Goal: Task Accomplishment & Management: Manage account settings

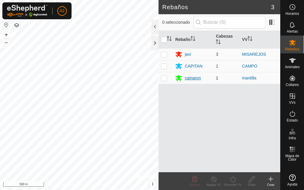
click at [193, 79] on div "camaron" at bounding box center [192, 78] width 16 height 6
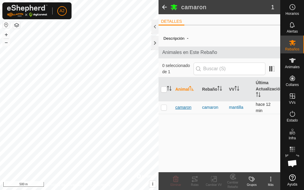
click at [186, 108] on span "camaron" at bounding box center [183, 107] width 16 height 6
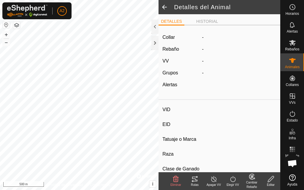
type input "camaron"
type input "-"
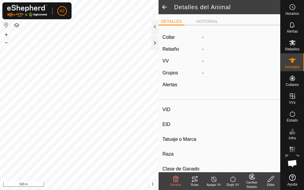
type input "0 kg"
type input "-"
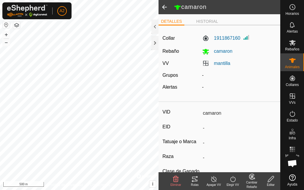
click at [194, 180] on icon at bounding box center [194, 179] width 7 height 7
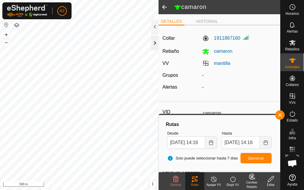
click at [157, 47] on div at bounding box center [154, 43] width 7 height 14
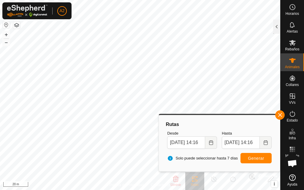
click at [188, 0] on html "A2 Horarios Alertas Rebaños Animales Collares VVs Estado Infra Mapa de Calor Ay…" at bounding box center [152, 95] width 304 height 190
click at [279, 118] on button "button" at bounding box center [279, 114] width 9 height 9
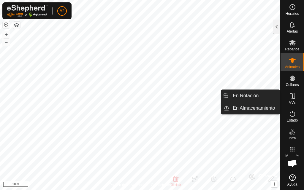
click at [289, 100] on es-virtualpaddocks-svg-icon at bounding box center [292, 95] width 11 height 9
click at [290, 99] on icon at bounding box center [291, 95] width 7 height 7
click at [261, 91] on link "En Rotación" at bounding box center [254, 96] width 51 height 12
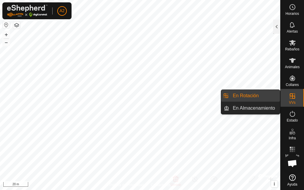
click at [261, 93] on link "En Rotación" at bounding box center [254, 96] width 51 height 12
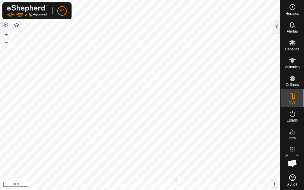
click at [274, 32] on div at bounding box center [276, 27] width 7 height 14
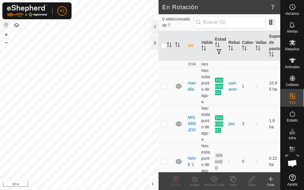
scroll to position [148, 0]
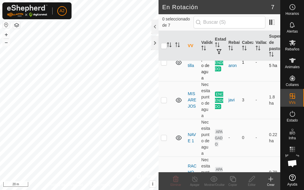
click at [190, 81] on td "mantilla" at bounding box center [192, 63] width 14 height 38
click at [191, 68] on link "mantilla" at bounding box center [191, 62] width 8 height 11
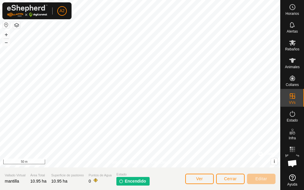
click at [128, 181] on span "Encendido" at bounding box center [135, 181] width 21 height 6
click at [232, 179] on span "Cerrar" at bounding box center [230, 178] width 13 height 5
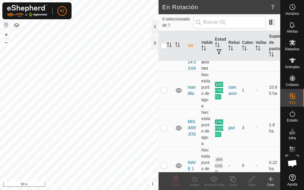
scroll to position [148, 0]
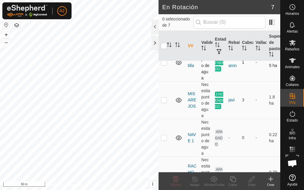
click at [164, 65] on p-checkbox at bounding box center [164, 62] width 6 height 5
checkbox input "true"
click at [193, 68] on link "mantilla" at bounding box center [191, 62] width 8 height 11
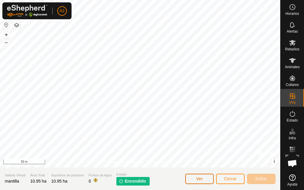
click at [203, 178] on button "Ver" at bounding box center [199, 179] width 28 height 10
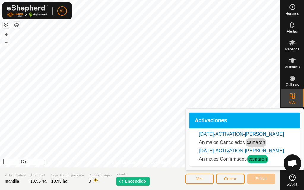
click at [132, 179] on span "Encendido" at bounding box center [135, 181] width 21 height 6
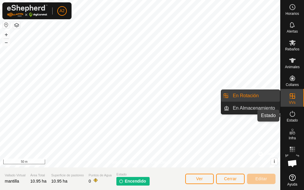
click at [294, 115] on icon at bounding box center [291, 114] width 5 height 6
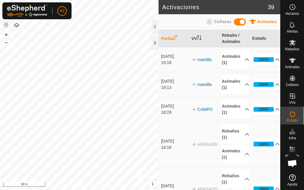
click at [293, 117] on icon at bounding box center [291, 114] width 5 height 6
click at [269, 59] on p-accordion-header "100%" at bounding box center [266, 60] width 28 height 12
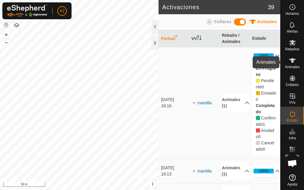
click at [300, 54] on div "Animales" at bounding box center [291, 62] width 23 height 18
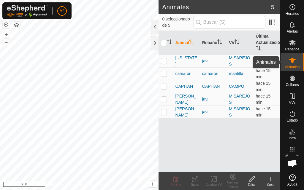
click at [296, 59] on es-animals-svg-icon at bounding box center [292, 60] width 11 height 9
click at [177, 72] on span "camaron" at bounding box center [183, 74] width 16 height 6
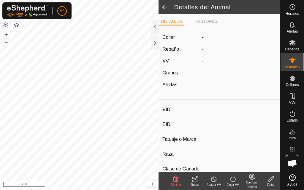
type input "camaron"
type input "-"
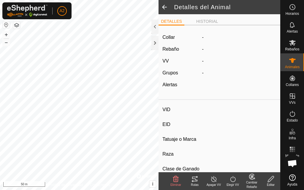
type input "0 kg"
type input "-"
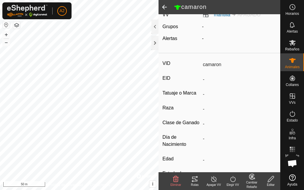
scroll to position [119, 0]
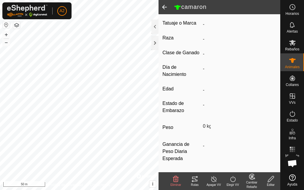
click at [216, 184] on div "Apagar VV" at bounding box center [213, 185] width 19 height 4
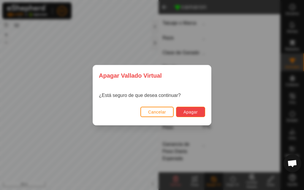
click at [190, 115] on button "Apagar" at bounding box center [190, 112] width 29 height 10
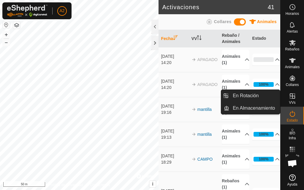
click at [292, 97] on icon at bounding box center [291, 95] width 5 height 5
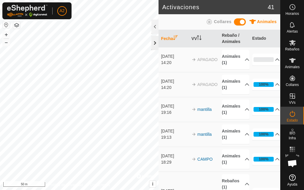
click at [154, 41] on div at bounding box center [154, 43] width 7 height 14
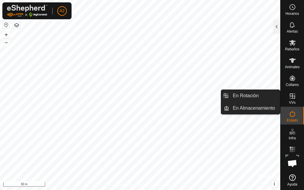
click at [295, 96] on icon at bounding box center [291, 95] width 7 height 7
click at [262, 92] on link "En Rotación" at bounding box center [254, 96] width 51 height 12
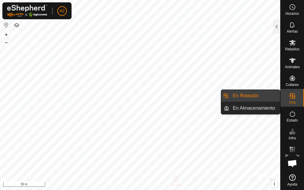
click at [261, 92] on link "En Rotación" at bounding box center [254, 96] width 51 height 12
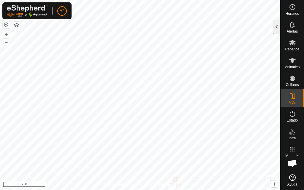
click at [275, 31] on div at bounding box center [276, 27] width 7 height 14
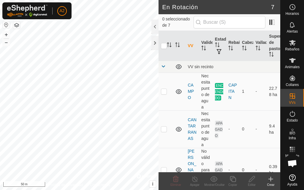
scroll to position [119, 0]
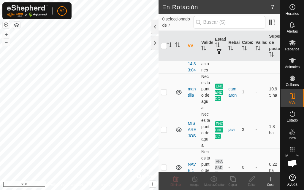
click at [165, 94] on p-checkbox at bounding box center [164, 92] width 6 height 5
checkbox input "true"
click at [195, 181] on icon at bounding box center [194, 179] width 5 height 6
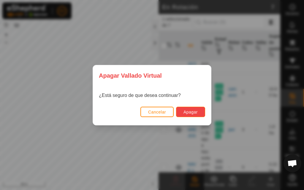
click at [199, 109] on button "Apagar" at bounding box center [190, 112] width 29 height 10
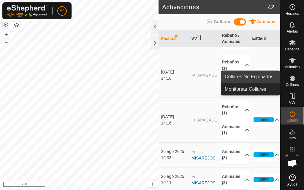
scroll to position [296, 0]
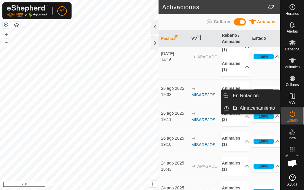
click at [291, 99] on icon at bounding box center [291, 95] width 7 height 7
click at [252, 96] on link "En Rotación" at bounding box center [254, 96] width 51 height 12
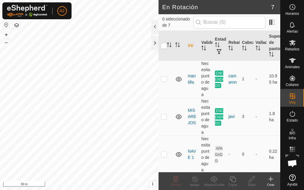
scroll to position [119, 0]
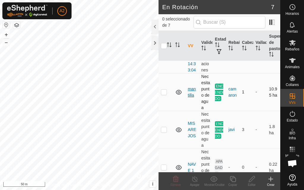
click at [190, 98] on link "mantilla" at bounding box center [191, 92] width 8 height 11
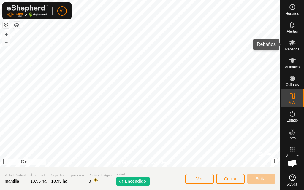
click at [291, 47] on es-mob-svg-icon at bounding box center [292, 42] width 11 height 9
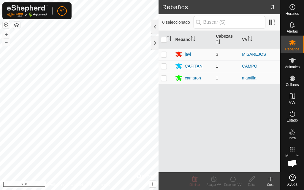
click at [197, 64] on div "CAPITAN" at bounding box center [193, 66] width 18 height 6
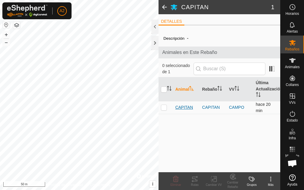
click at [180, 107] on span "CAPITAN" at bounding box center [184, 107] width 18 height 6
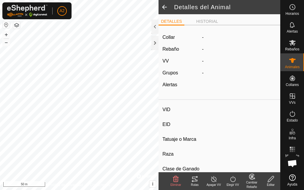
type input "CAPITAN"
type input "-"
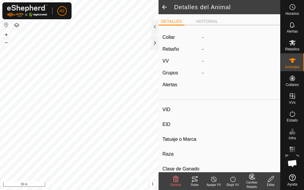
type input "0 kg"
type input "-"
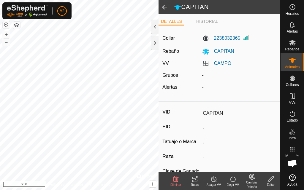
click at [192, 184] on div "Rutas" at bounding box center [194, 185] width 19 height 4
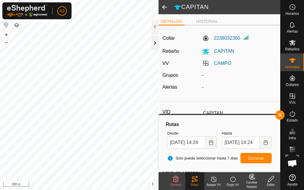
click at [155, 44] on div at bounding box center [154, 43] width 7 height 14
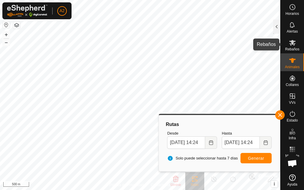
click at [296, 43] on es-mob-svg-icon at bounding box center [292, 42] width 11 height 9
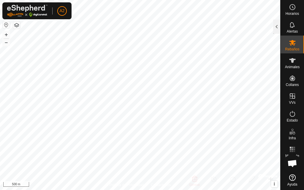
click at [288, 40] on es-mob-svg-icon at bounding box center [292, 42] width 11 height 9
click at [293, 61] on icon at bounding box center [292, 60] width 7 height 5
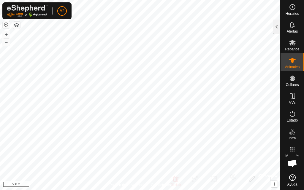
click at [288, 65] on es-animals-svg-icon at bounding box center [292, 60] width 11 height 9
click at [292, 65] on es-animals-svg-icon at bounding box center [292, 60] width 11 height 9
click at [288, 64] on es-animals-svg-icon at bounding box center [292, 60] width 11 height 9
click at [275, 24] on div at bounding box center [276, 27] width 7 height 14
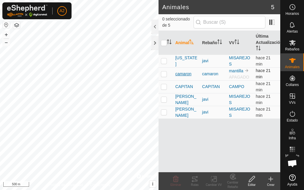
click at [185, 74] on span "camaron" at bounding box center [183, 74] width 16 height 6
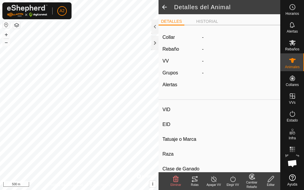
type input "camaron"
type input "-"
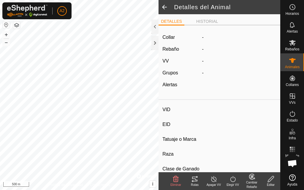
type input "0 kg"
type input "-"
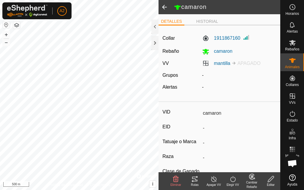
click at [271, 180] on icon at bounding box center [270, 179] width 7 height 7
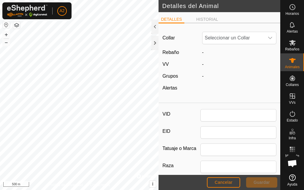
type input "camaron"
type input "0"
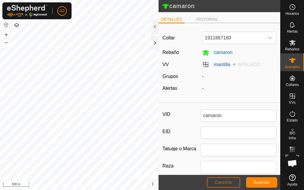
click at [226, 182] on span "Cancelar" at bounding box center [223, 182] width 18 height 5
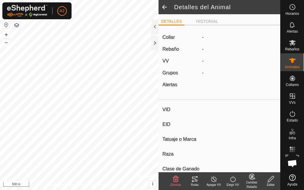
type input "camaron"
type input "-"
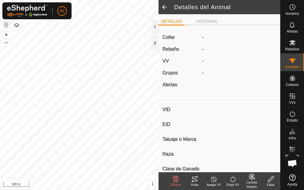
type input "0 kg"
type input "-"
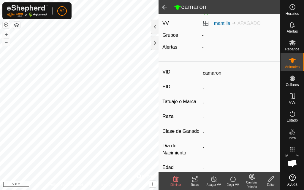
scroll to position [119, 0]
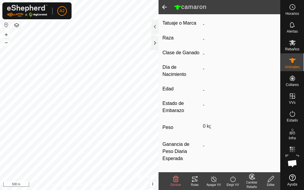
click at [195, 181] on icon at bounding box center [194, 179] width 7 height 7
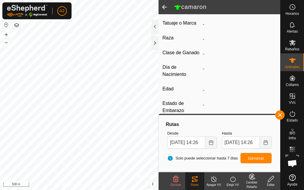
click at [271, 181] on icon at bounding box center [270, 179] width 7 height 7
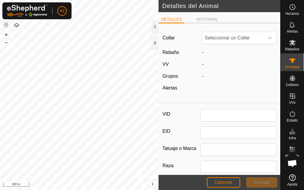
type input "camaron"
type input "0"
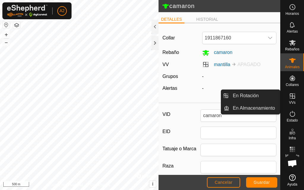
click at [294, 100] on es-virtualpaddocks-svg-icon at bounding box center [292, 95] width 11 height 9
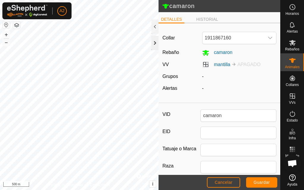
click at [153, 46] on div at bounding box center [154, 43] width 7 height 14
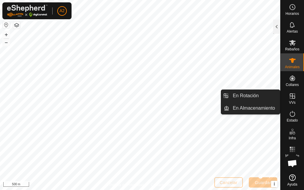
click at [294, 97] on icon at bounding box center [291, 95] width 5 height 5
click at [257, 96] on link "En Rotación" at bounding box center [254, 96] width 51 height 12
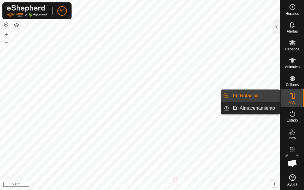
click at [257, 96] on link "En Rotación" at bounding box center [254, 96] width 51 height 12
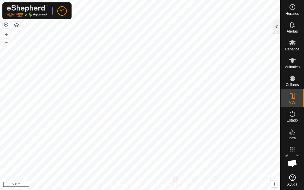
click at [274, 28] on div at bounding box center [276, 27] width 7 height 14
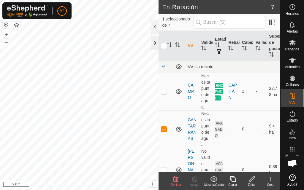
click at [157, 42] on div at bounding box center [154, 43] width 7 height 14
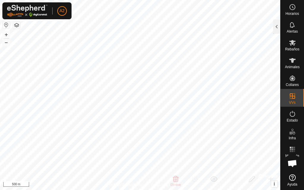
checkbox input "false"
checkbox input "true"
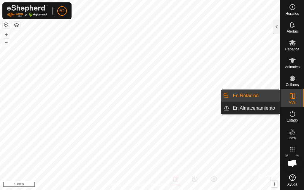
click at [298, 99] on div "VVs" at bounding box center [291, 98] width 23 height 18
click at [266, 92] on link "En Rotación" at bounding box center [254, 96] width 51 height 12
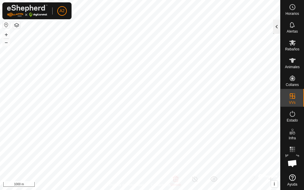
click at [277, 23] on div at bounding box center [276, 27] width 7 height 14
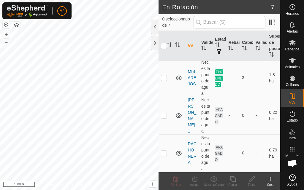
scroll to position [148, 0]
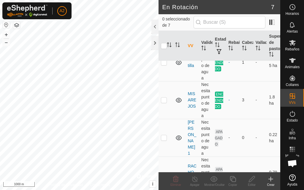
click at [190, 68] on link "mantilla" at bounding box center [191, 62] width 8 height 11
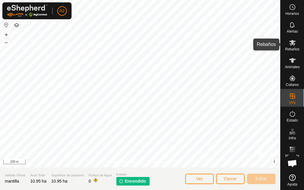
click at [294, 47] on es-mob-svg-icon at bounding box center [292, 42] width 11 height 9
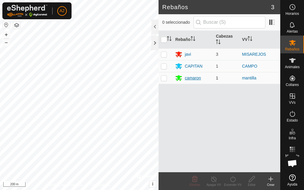
click at [194, 79] on div "camaron" at bounding box center [192, 78] width 16 height 6
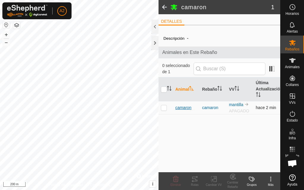
click at [189, 107] on span "camaron" at bounding box center [183, 108] width 16 height 6
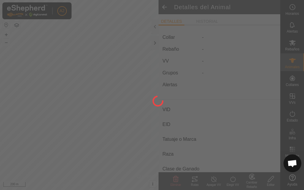
type input "camaron"
type input "-"
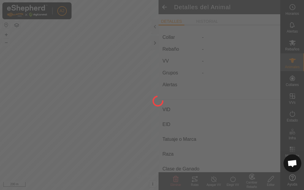
type input "0 kg"
type input "-"
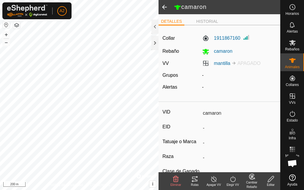
click at [272, 181] on icon at bounding box center [270, 179] width 7 height 7
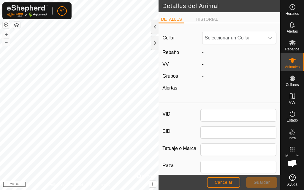
type input "camaron"
type input "0"
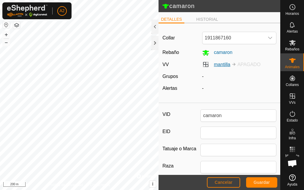
click at [218, 64] on link "mantilla" at bounding box center [222, 64] width 16 height 5
